Goal: Task Accomplishment & Management: Manage account settings

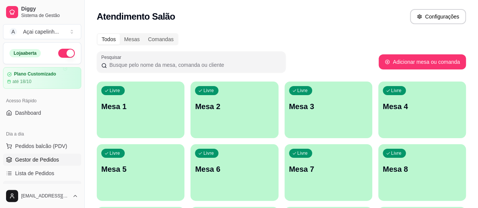
click at [53, 157] on span "Gestor de Pedidos" at bounding box center [37, 160] width 44 height 8
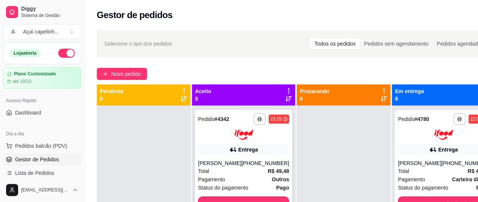
click at [249, 167] on div "[PHONE_NUMBER]" at bounding box center [265, 164] width 48 height 8
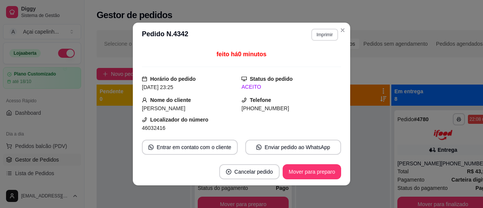
click at [323, 32] on button "Imprimir" at bounding box center [325, 35] width 27 height 12
click at [299, 61] on button "IMPRESSORA" at bounding box center [308, 62] width 55 height 12
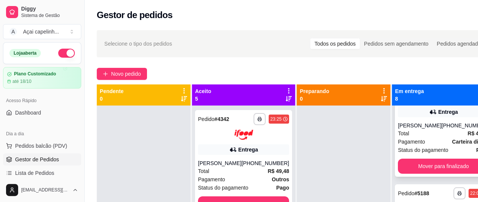
scroll to position [76, 0]
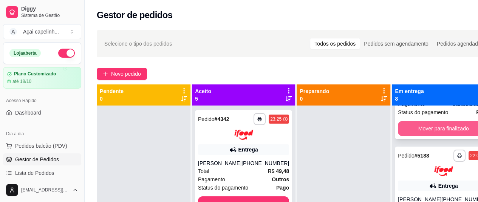
click at [422, 136] on button "Mover para finalizado" at bounding box center [443, 128] width 91 height 15
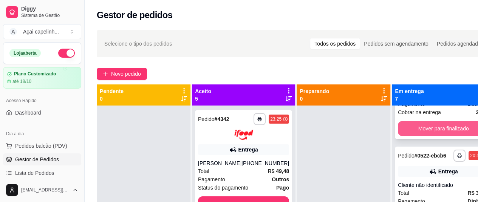
click at [429, 133] on button "Mover para finalizado" at bounding box center [443, 128] width 91 height 15
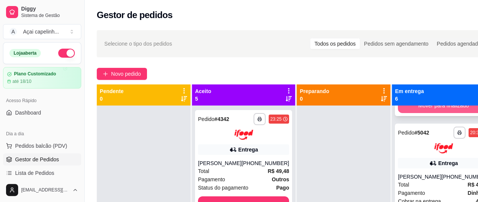
click at [435, 112] on button "Mover para finalizado" at bounding box center [443, 105] width 91 height 15
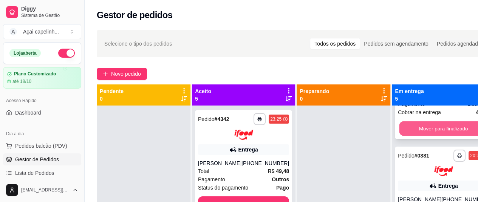
click at [431, 127] on button "Mover para finalizado" at bounding box center [443, 128] width 88 height 15
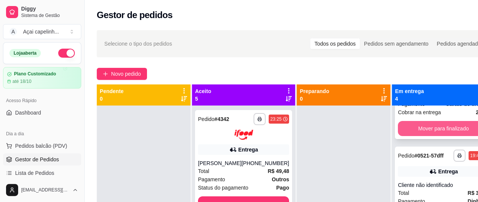
click at [428, 136] on button "Mover para finalizado" at bounding box center [443, 128] width 91 height 15
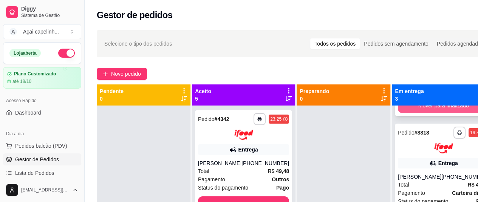
click at [425, 113] on button "Mover para finalizado" at bounding box center [443, 105] width 91 height 15
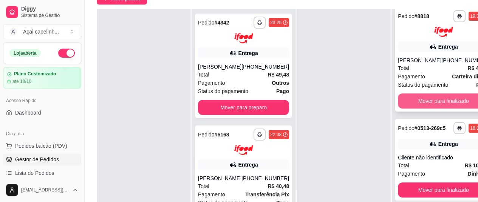
click at [426, 103] on button "Mover para finalizado" at bounding box center [443, 101] width 91 height 15
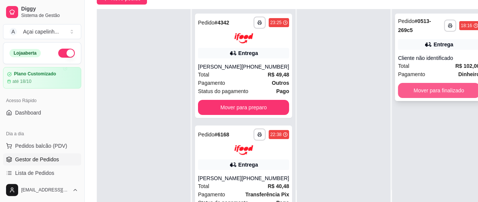
scroll to position [0, 0]
click at [426, 91] on button "Mover para finalizado" at bounding box center [438, 90] width 79 height 15
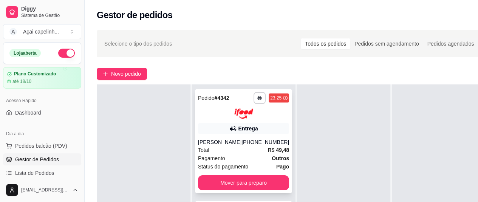
click at [250, 138] on div "**********" at bounding box center [243, 141] width 97 height 105
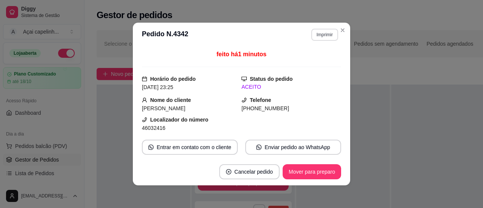
click at [326, 37] on button "Imprimir" at bounding box center [325, 35] width 27 height 12
click at [313, 60] on button "IMPRESSORA" at bounding box center [308, 62] width 53 height 12
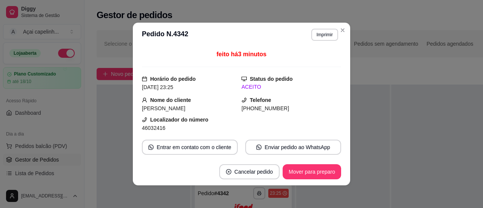
click at [340, 23] on header "**********" at bounding box center [242, 35] width 218 height 24
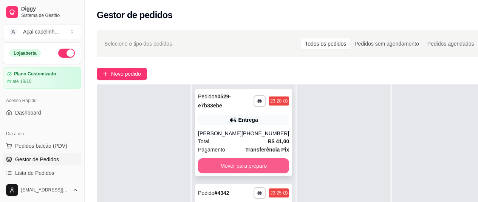
click at [245, 164] on button "Mover para preparo" at bounding box center [243, 166] width 91 height 15
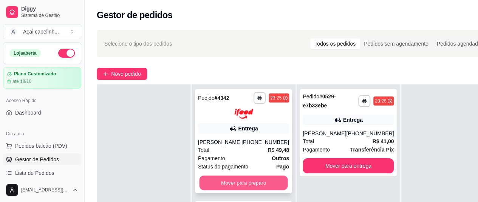
click at [242, 190] on button "Mover para preparo" at bounding box center [243, 183] width 88 height 15
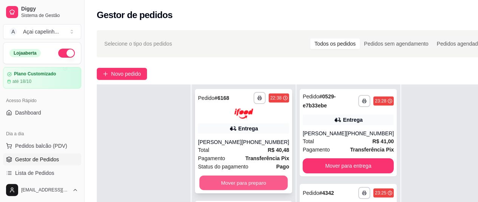
click at [250, 185] on button "Mover para preparo" at bounding box center [243, 183] width 88 height 15
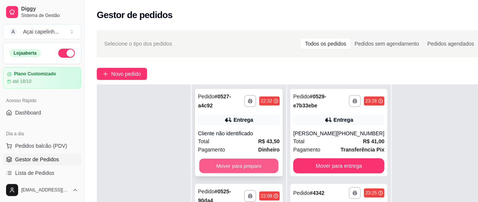
click at [261, 164] on button "Mover para preparo" at bounding box center [238, 166] width 79 height 15
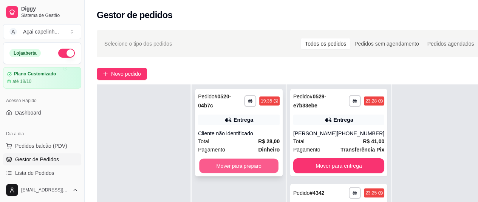
click at [261, 164] on button "Mover para preparo" at bounding box center [238, 166] width 79 height 15
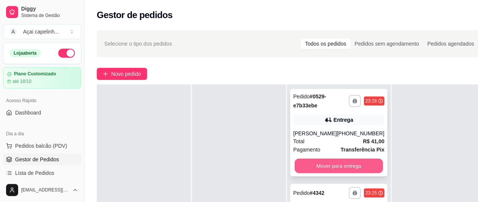
click at [323, 165] on button "Mover para entrega" at bounding box center [339, 166] width 88 height 15
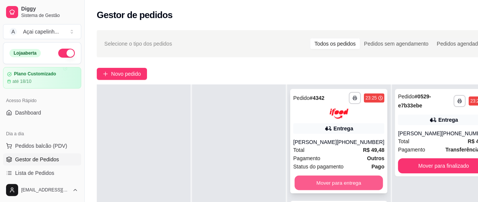
click at [313, 189] on button "Mover para entrega" at bounding box center [339, 183] width 88 height 15
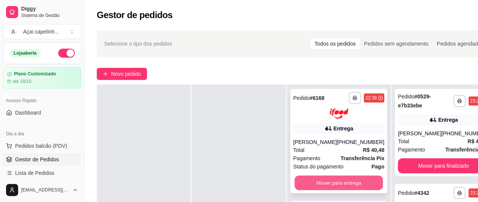
click at [322, 186] on button "Mover para entrega" at bounding box center [339, 183] width 88 height 15
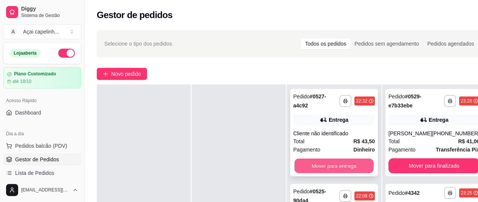
click at [344, 165] on button "Mover para entrega" at bounding box center [333, 166] width 79 height 15
click at [344, 165] on button "Mover para entrega" at bounding box center [334, 166] width 82 height 15
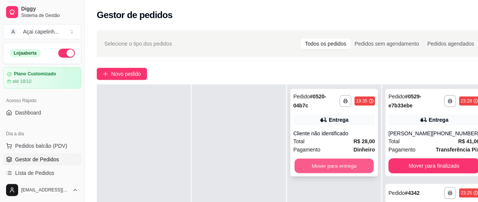
click at [344, 164] on button "Mover para entrega" at bounding box center [333, 166] width 79 height 15
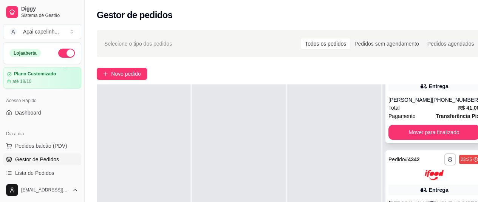
scroll to position [38, 0]
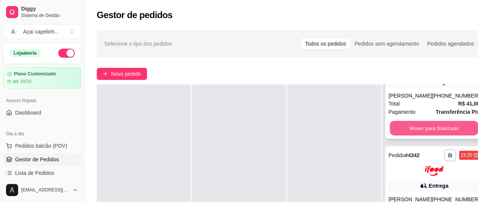
click at [414, 127] on button "Mover para finalizado" at bounding box center [434, 128] width 88 height 15
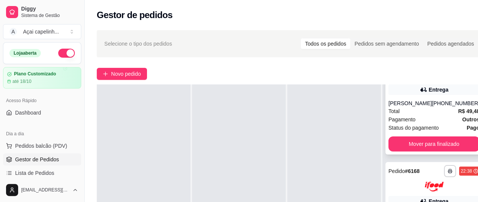
scroll to position [76, 0]
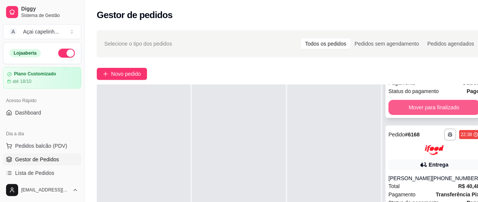
click at [422, 114] on button "Mover para finalizado" at bounding box center [433, 107] width 91 height 15
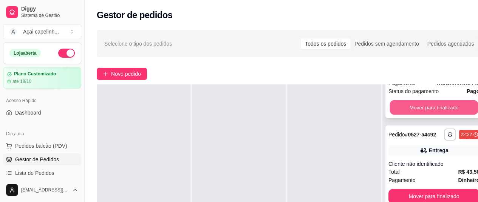
click at [423, 106] on button "Mover para finalizado" at bounding box center [434, 107] width 88 height 15
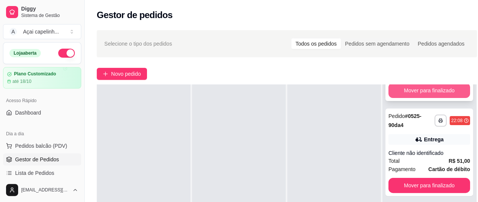
click at [425, 90] on button "Mover para finalizado" at bounding box center [429, 90] width 82 height 15
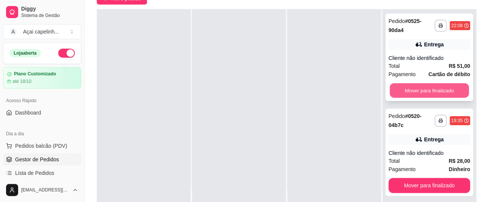
click at [423, 87] on button "Mover para finalizado" at bounding box center [428, 90] width 79 height 15
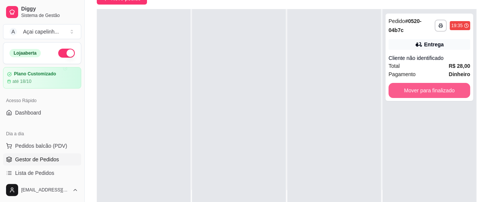
scroll to position [113, 0]
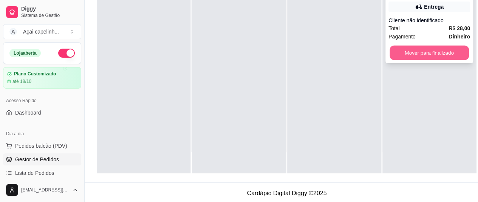
click at [424, 54] on button "Mover para finalizado" at bounding box center [428, 53] width 79 height 15
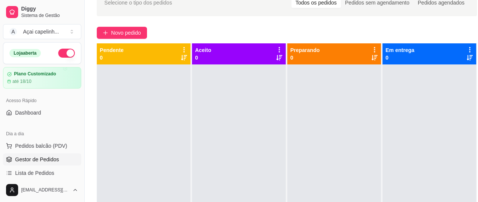
scroll to position [0, 0]
